Goal: Find contact information: Find contact information

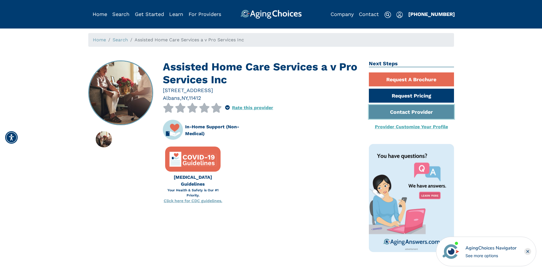
click at [408, 114] on link "Contact Provider" at bounding box center [411, 112] width 85 height 14
